Goal: Information Seeking & Learning: Compare options

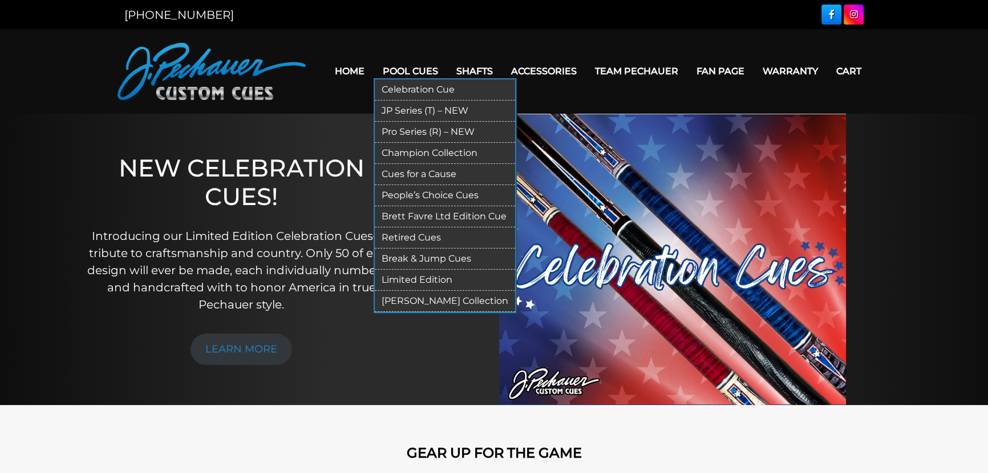
click at [438, 152] on link "Champion Collection" at bounding box center [445, 153] width 140 height 21
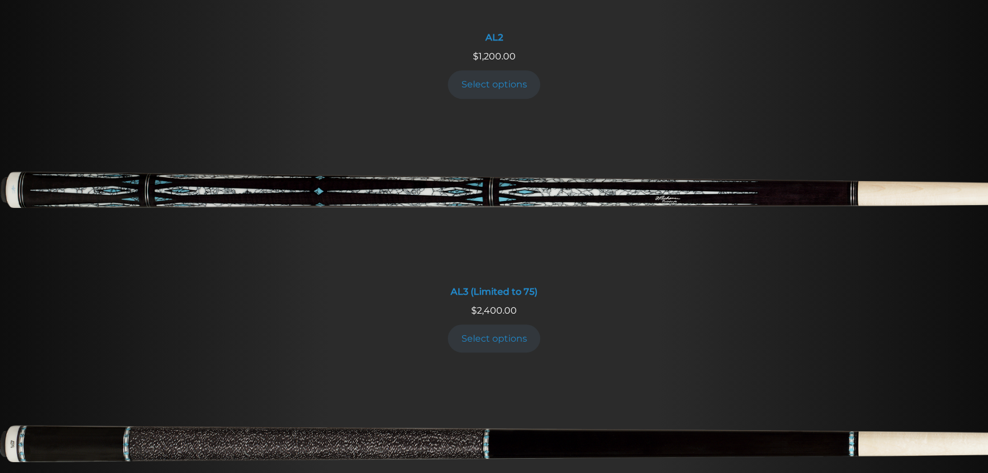
scroll to position [622, 0]
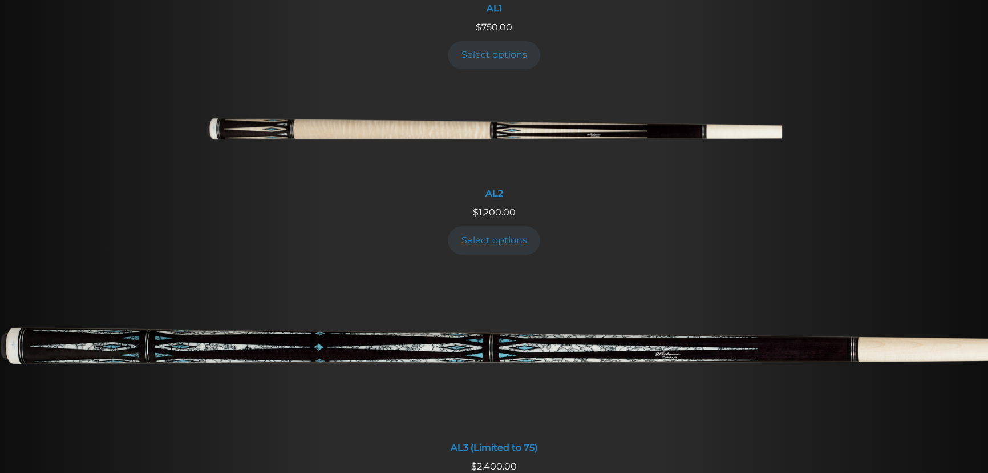
click at [500, 240] on link "Select options" at bounding box center [494, 240] width 92 height 28
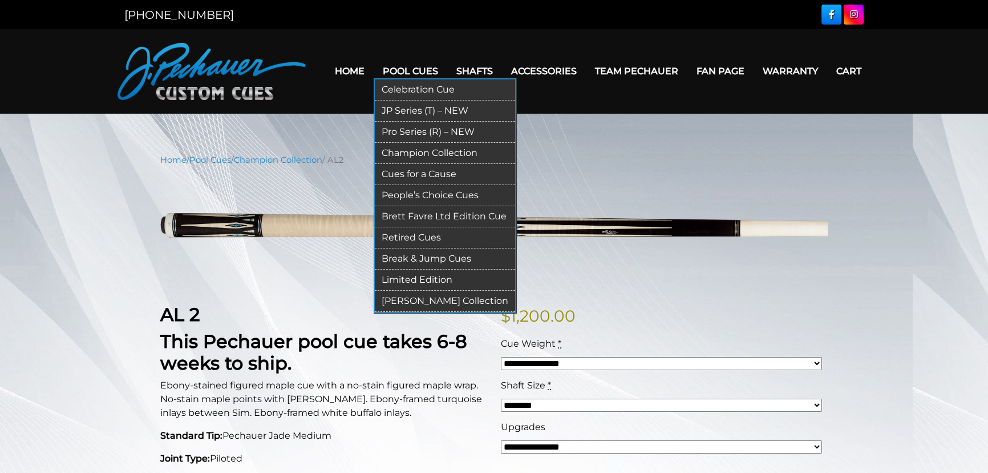
click at [419, 272] on link "Limited Edition" at bounding box center [445, 279] width 140 height 21
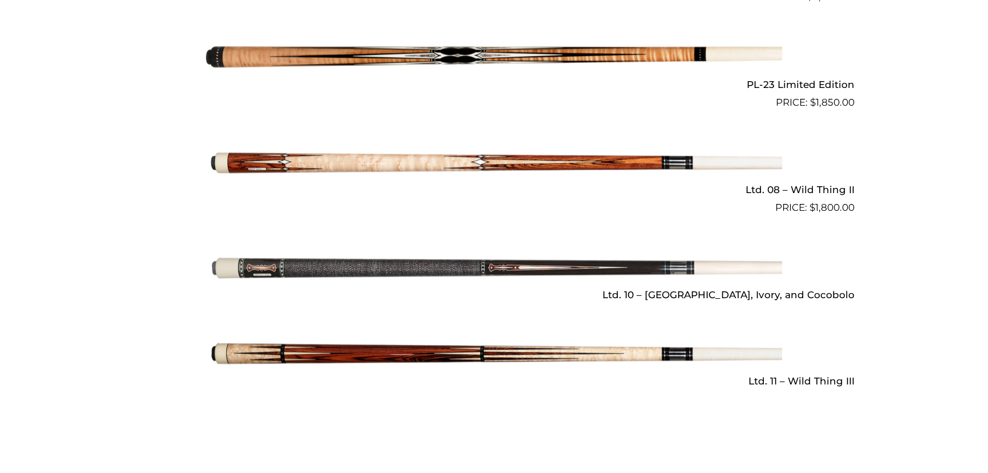
scroll to position [1556, 0]
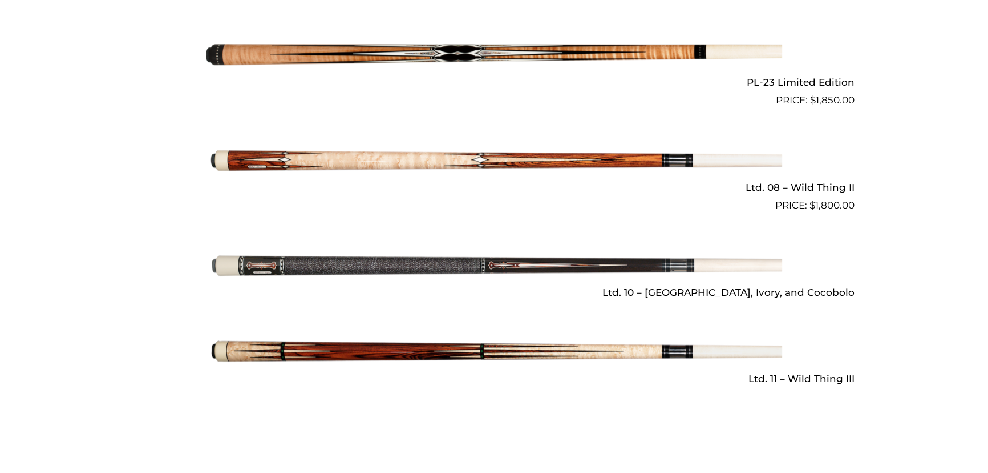
click at [734, 153] on img at bounding box center [494, 160] width 576 height 96
click at [608, 112] on img at bounding box center [494, 160] width 576 height 96
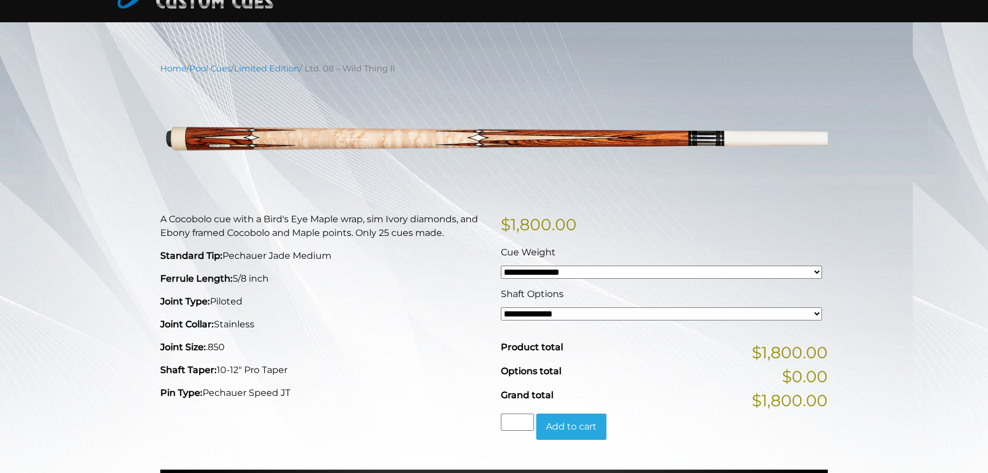
scroll to position [155, 0]
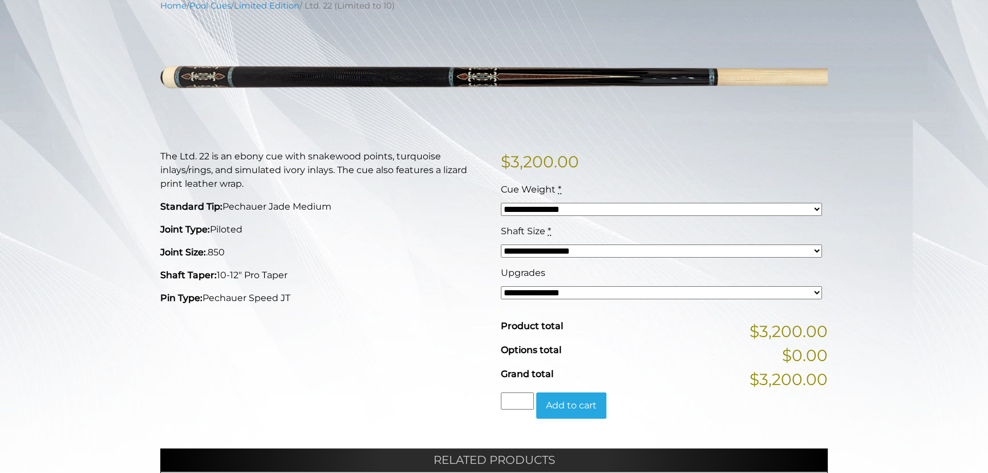
scroll to position [155, 0]
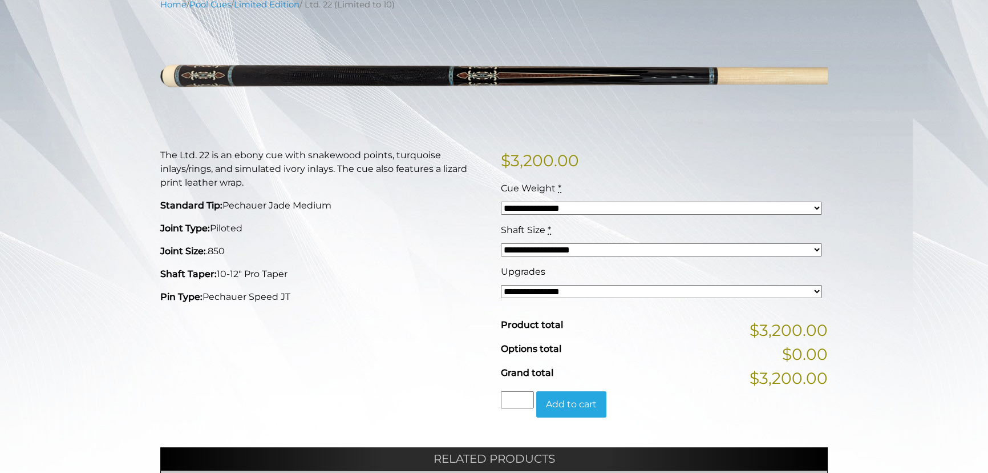
click at [550, 205] on select "**********" at bounding box center [661, 207] width 321 height 13
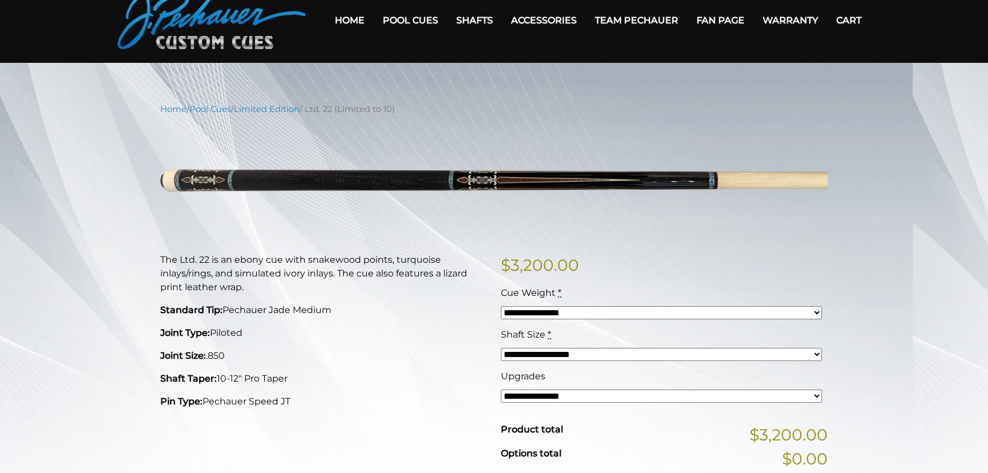
scroll to position [0, 0]
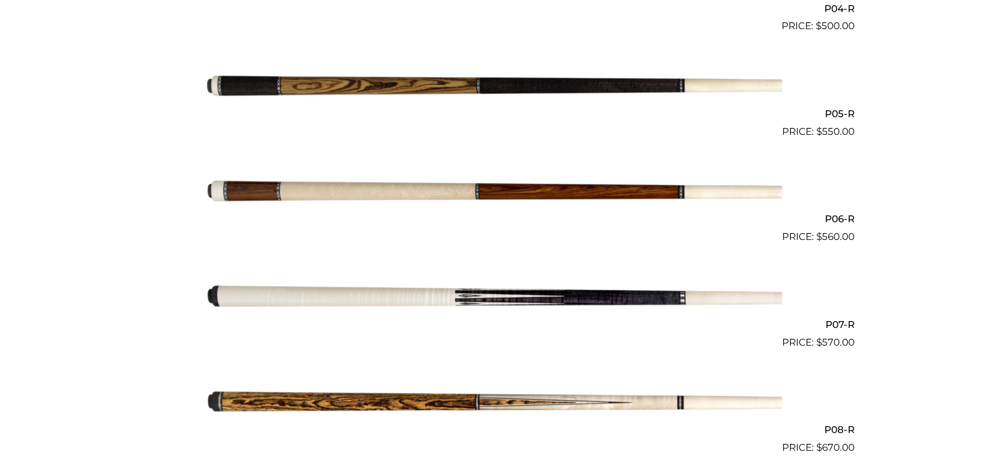
scroll to position [830, 0]
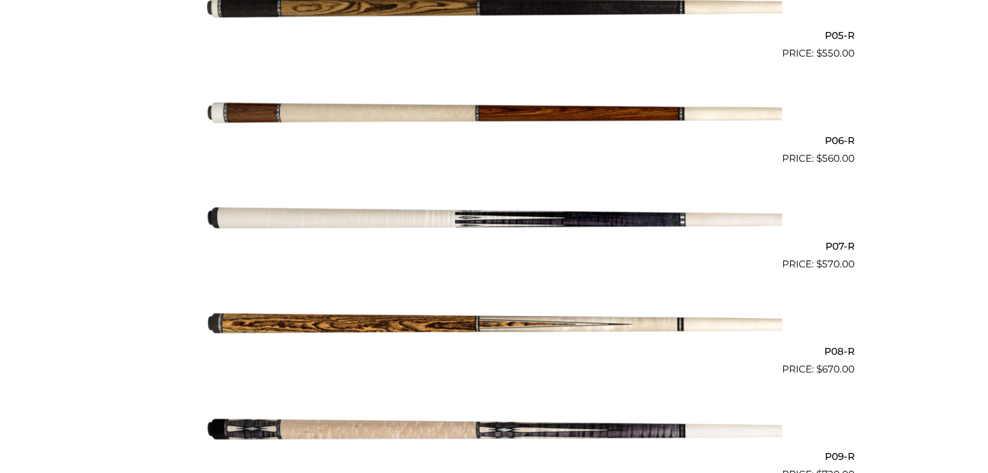
click at [255, 317] on img at bounding box center [494, 324] width 576 height 96
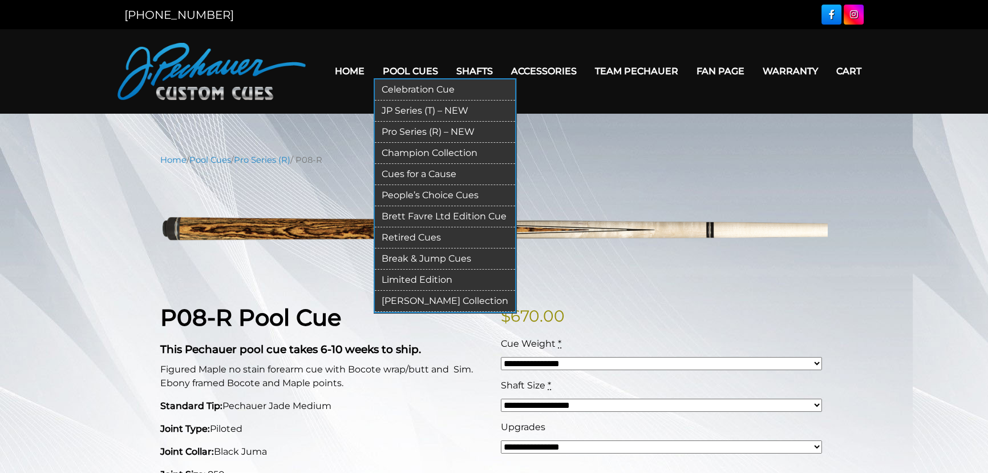
click at [423, 255] on link "Break & Jump Cues" at bounding box center [445, 258] width 140 height 21
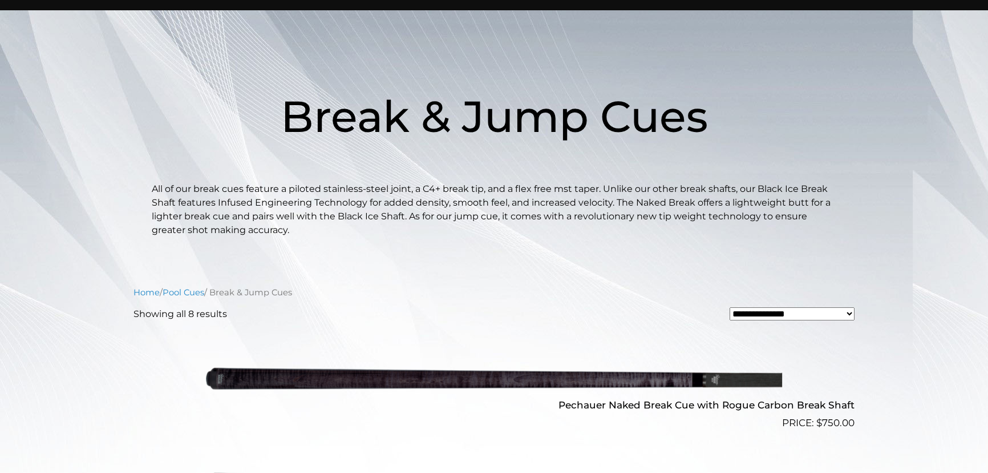
scroll to position [259, 0]
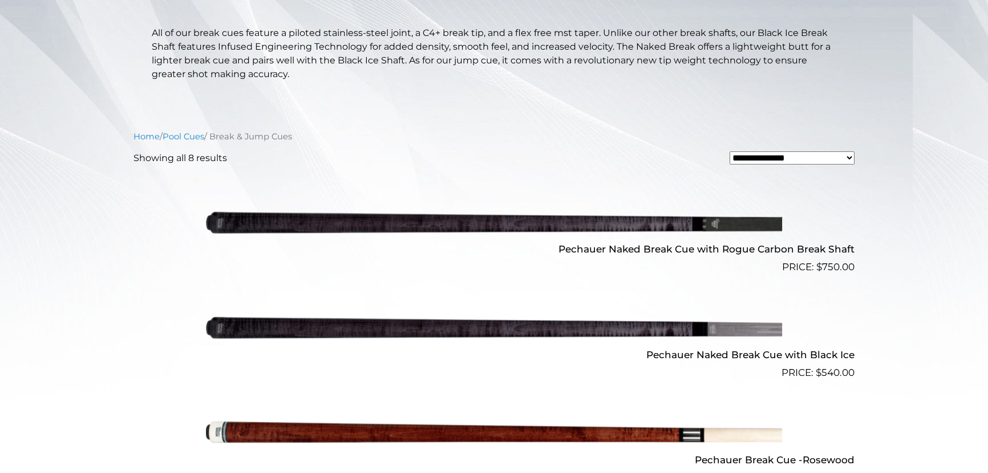
click at [473, 223] on img at bounding box center [494, 222] width 576 height 96
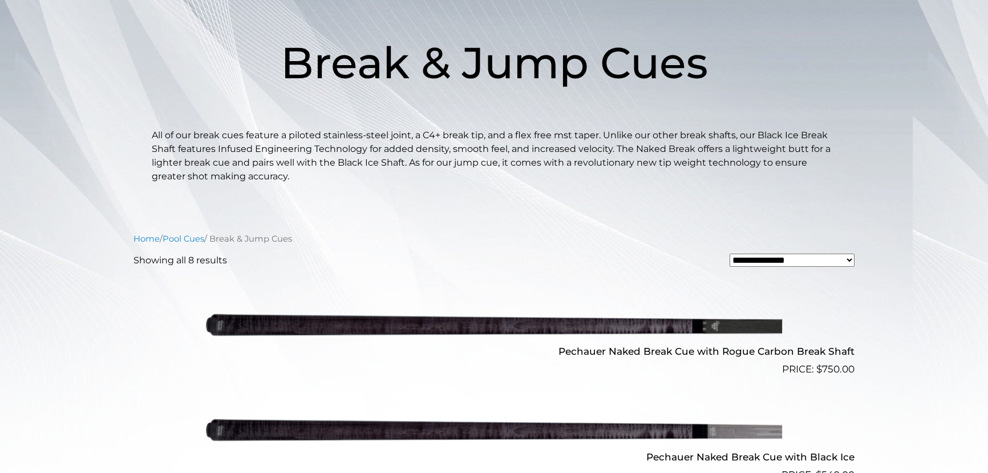
scroll to position [0, 0]
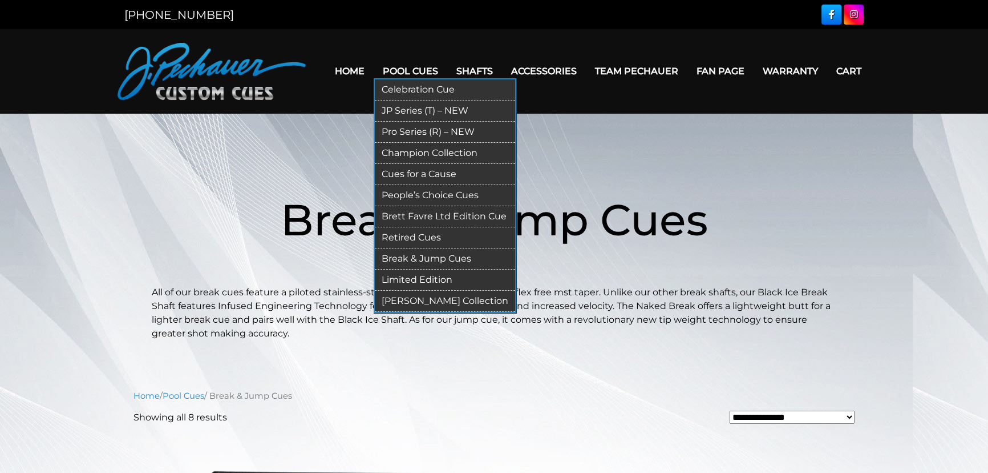
click at [410, 132] on link "Pro Series (R) – NEW" at bounding box center [445, 132] width 140 height 21
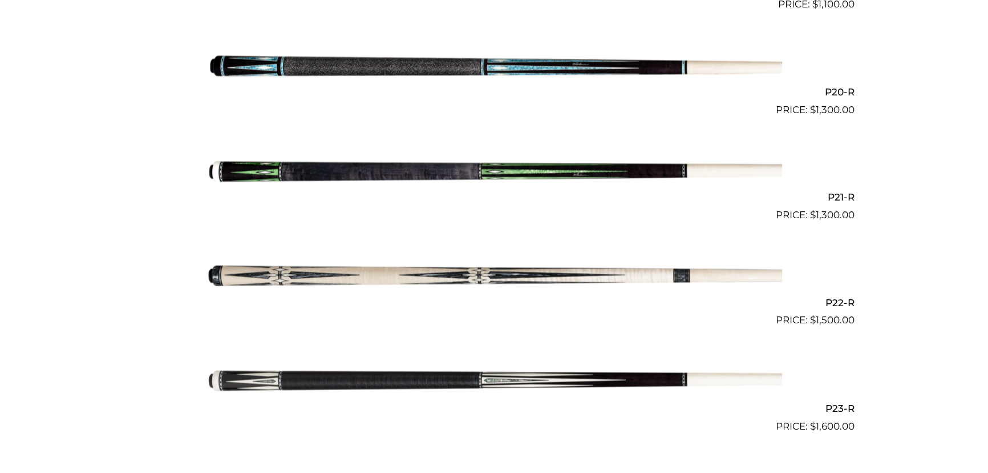
scroll to position [2438, 0]
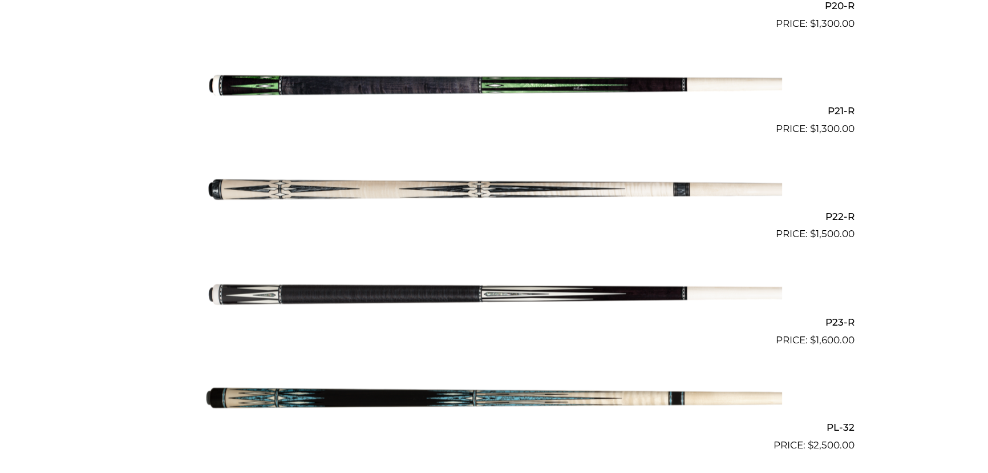
click at [520, 290] on img at bounding box center [494, 294] width 576 height 96
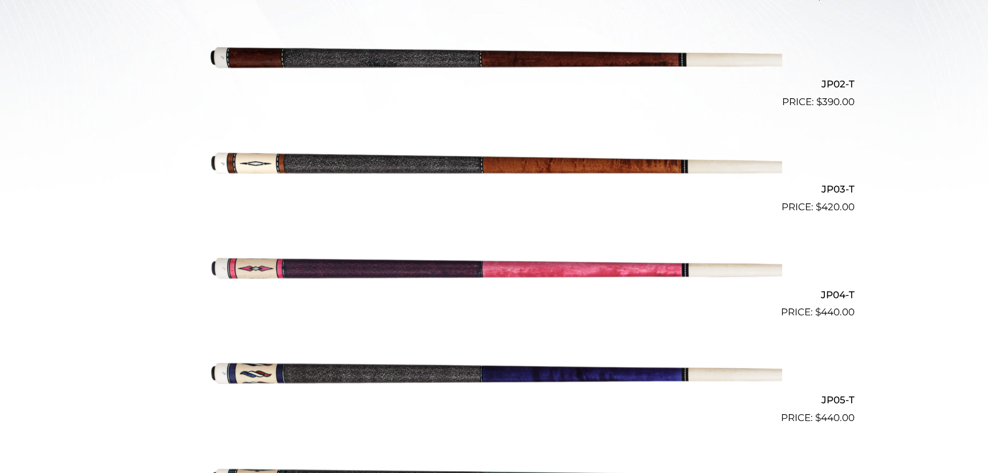
scroll to position [571, 0]
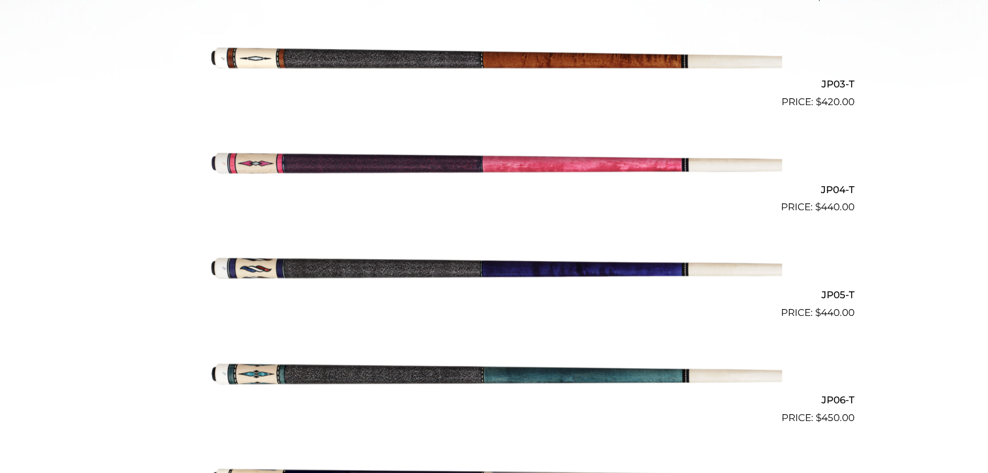
click at [559, 268] on img at bounding box center [494, 267] width 576 height 96
